Goal: Information Seeking & Learning: Learn about a topic

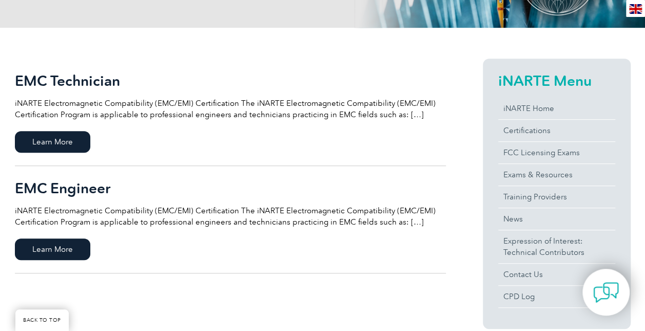
scroll to position [199, 0]
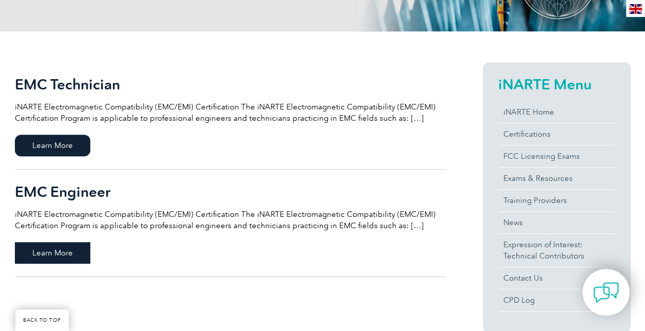
click at [45, 252] on span "Learn More" at bounding box center [52, 253] width 75 height 22
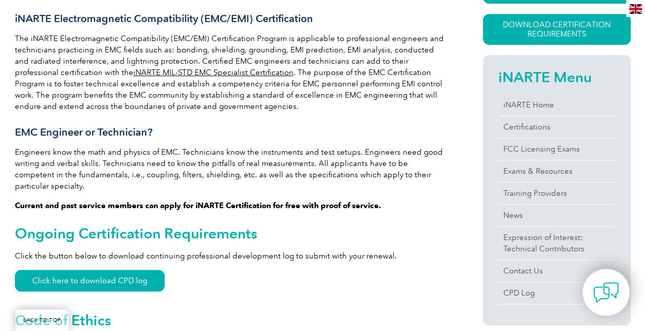
scroll to position [280, 0]
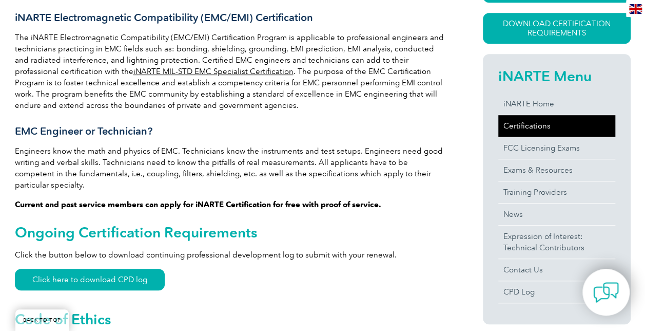
click at [518, 129] on link "Certifications" at bounding box center [557, 126] width 117 height 22
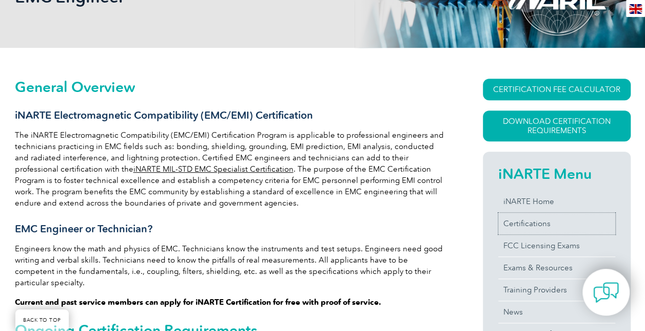
scroll to position [179, 0]
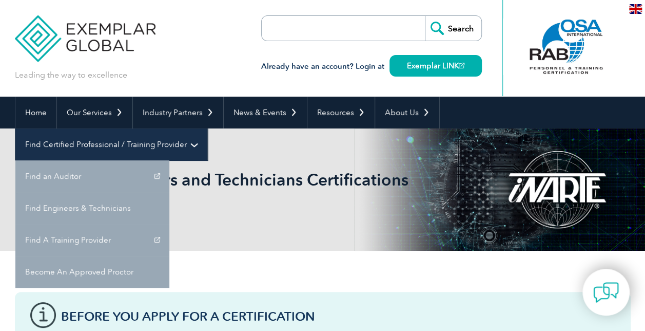
click at [207, 128] on link "Find Certified Professional / Training Provider" at bounding box center [111, 144] width 192 height 32
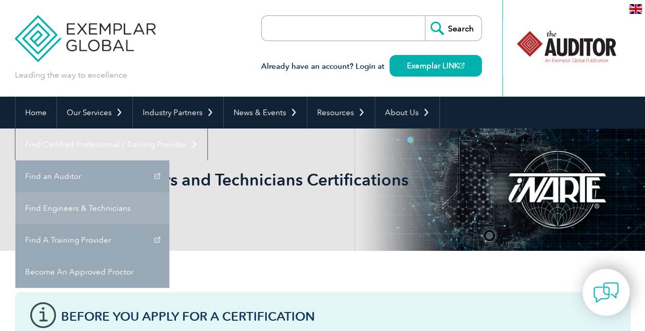
click at [169, 192] on link "Find Engineers & Technicians" at bounding box center [92, 208] width 154 height 32
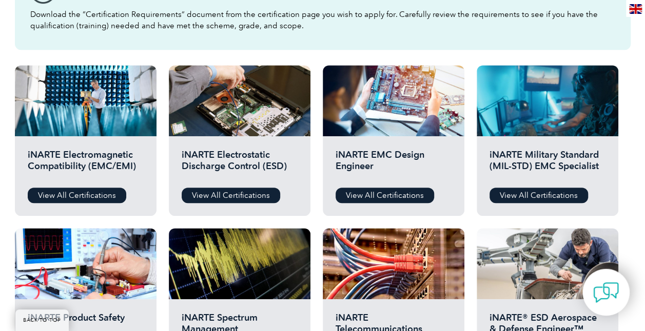
scroll to position [326, 0]
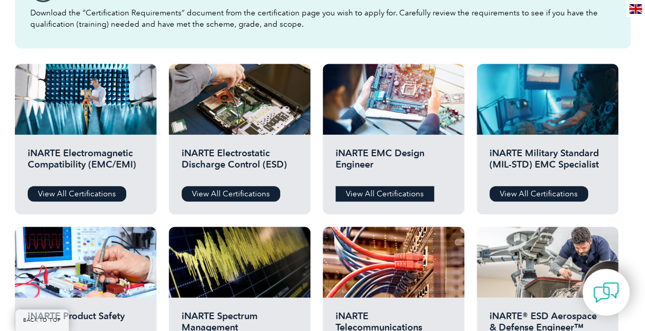
click at [387, 196] on link "View All Certifications" at bounding box center [385, 193] width 99 height 15
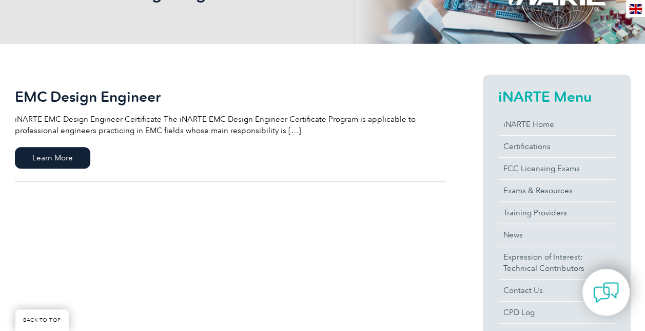
scroll to position [222, 0]
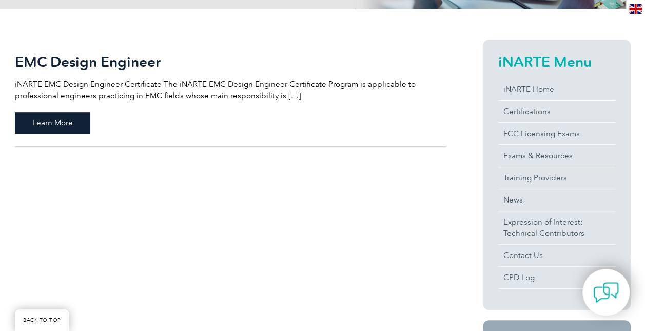
click at [53, 120] on span "Learn More" at bounding box center [52, 123] width 75 height 22
